Goal: Task Accomplishment & Management: Manage account settings

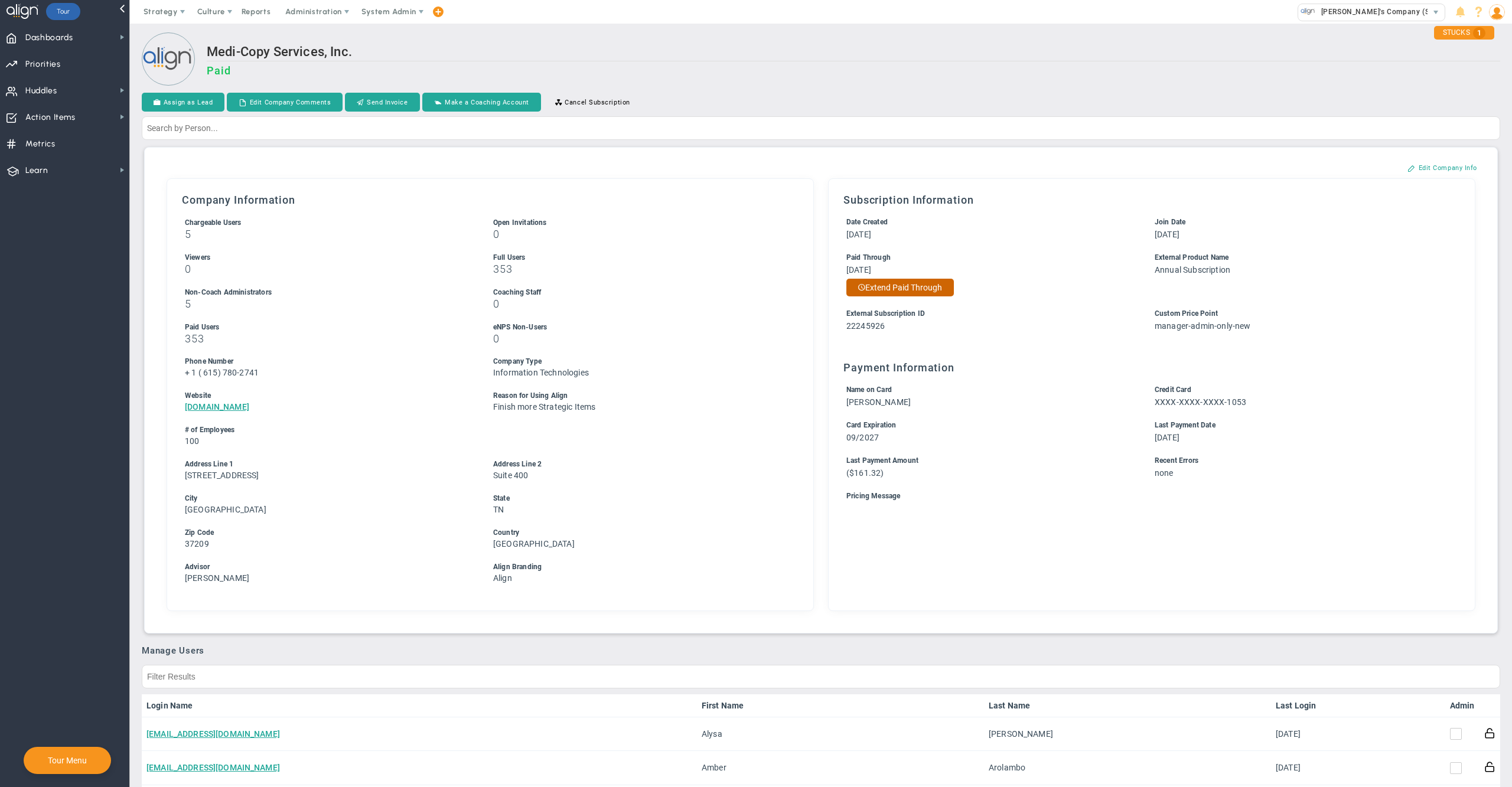
click at [882, 281] on button "Extend Paid Through" at bounding box center [900, 287] width 108 height 18
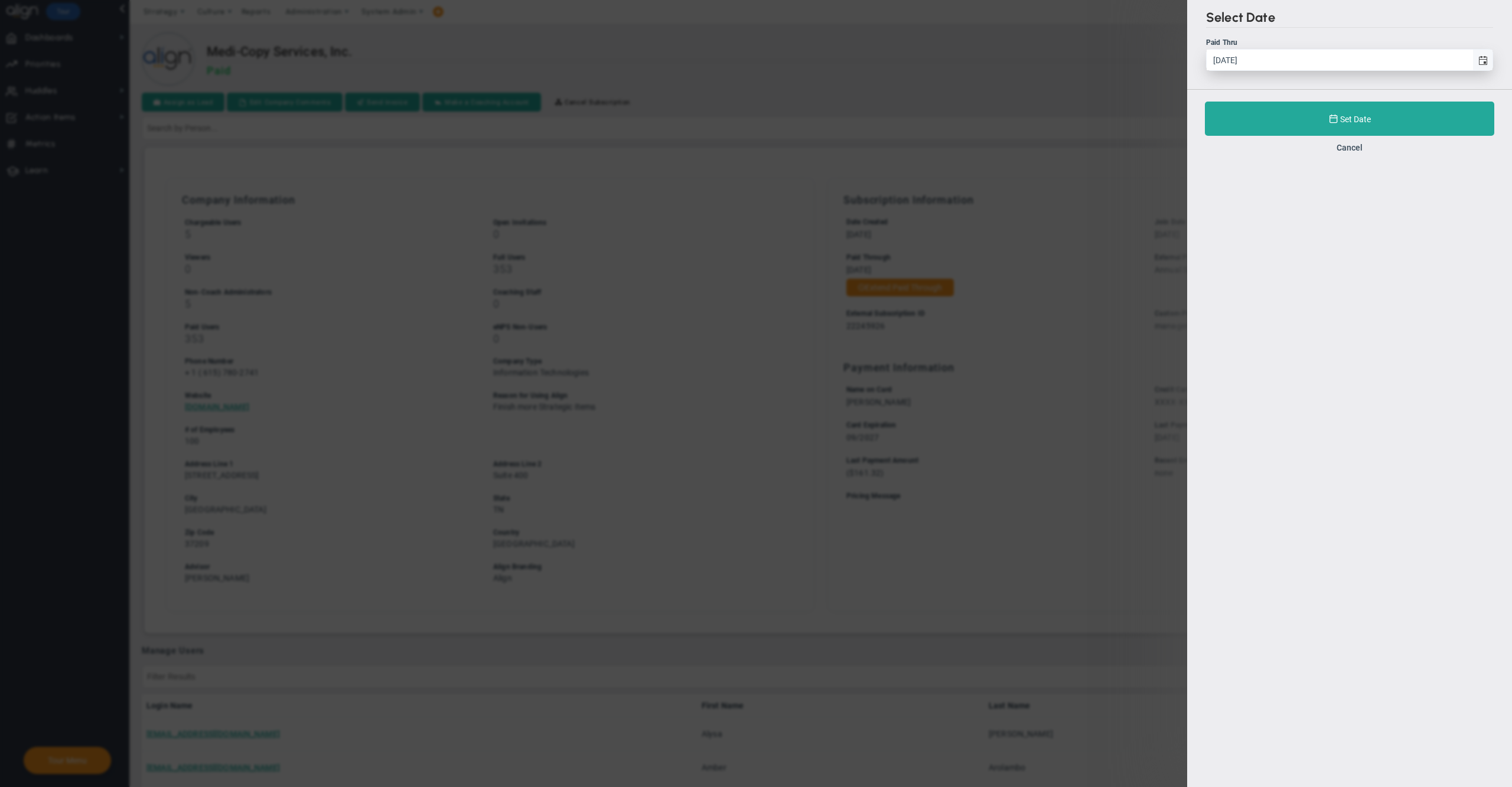
click at [1477, 64] on span "select" at bounding box center [1482, 60] width 20 height 20
click at [1472, 64] on input "9/23/2025" at bounding box center [1339, 60] width 266 height 20
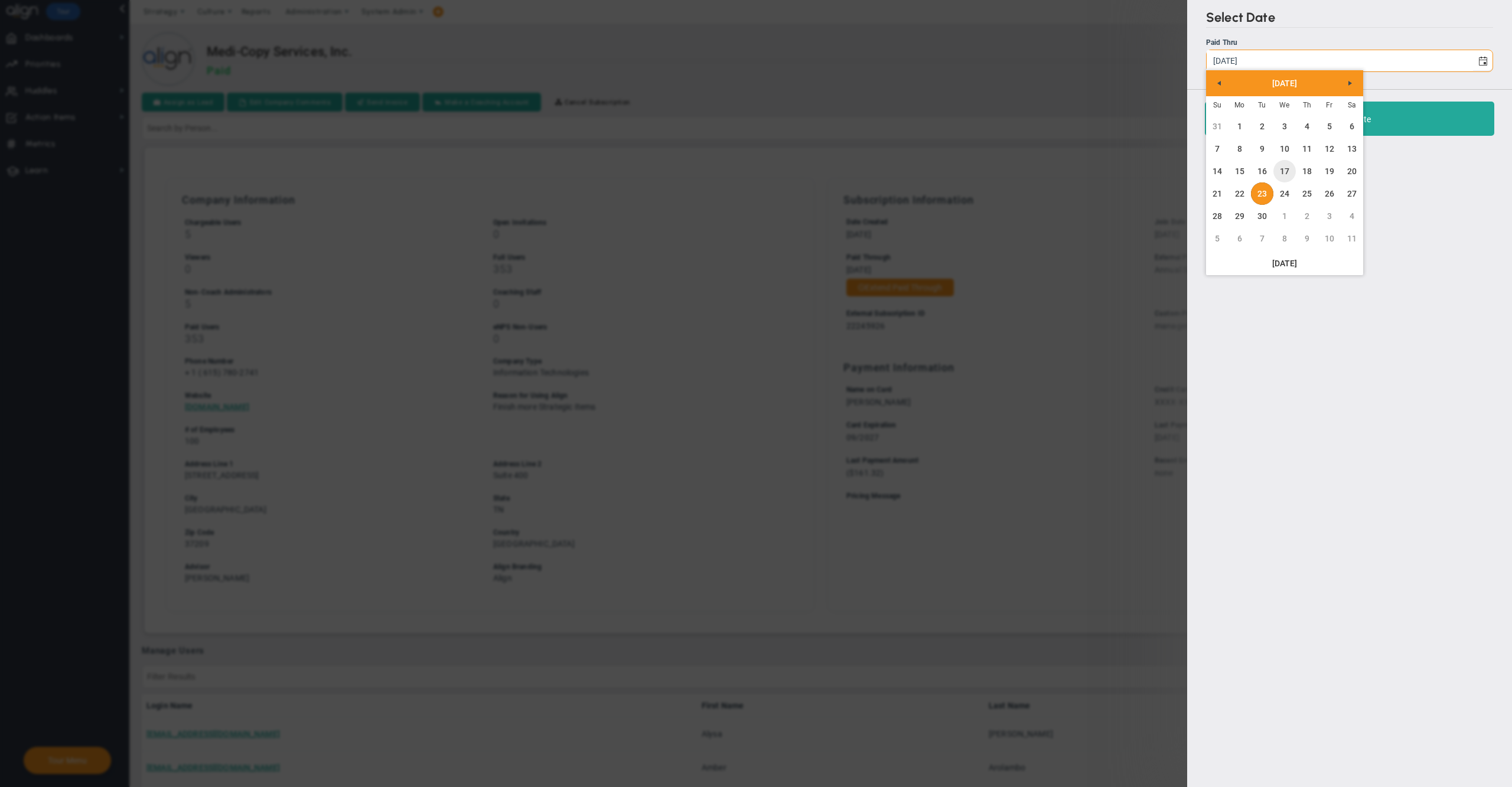
click at [1284, 191] on link "24" at bounding box center [1284, 193] width 23 height 23
type input "9/24/2025"
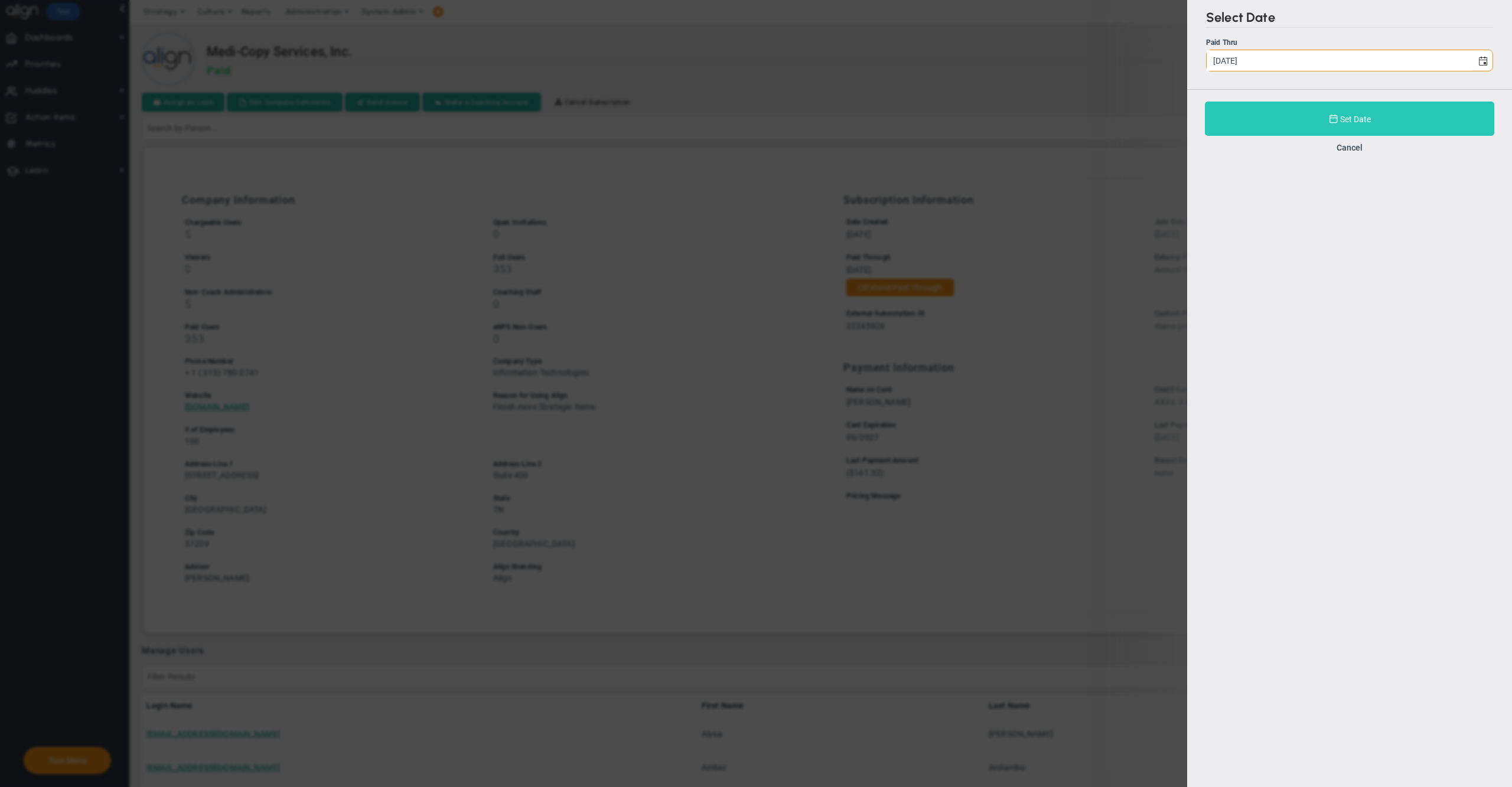
click at [1276, 111] on button "Set Date" at bounding box center [1349, 118] width 290 height 35
